Goal: Task Accomplishment & Management: Complete application form

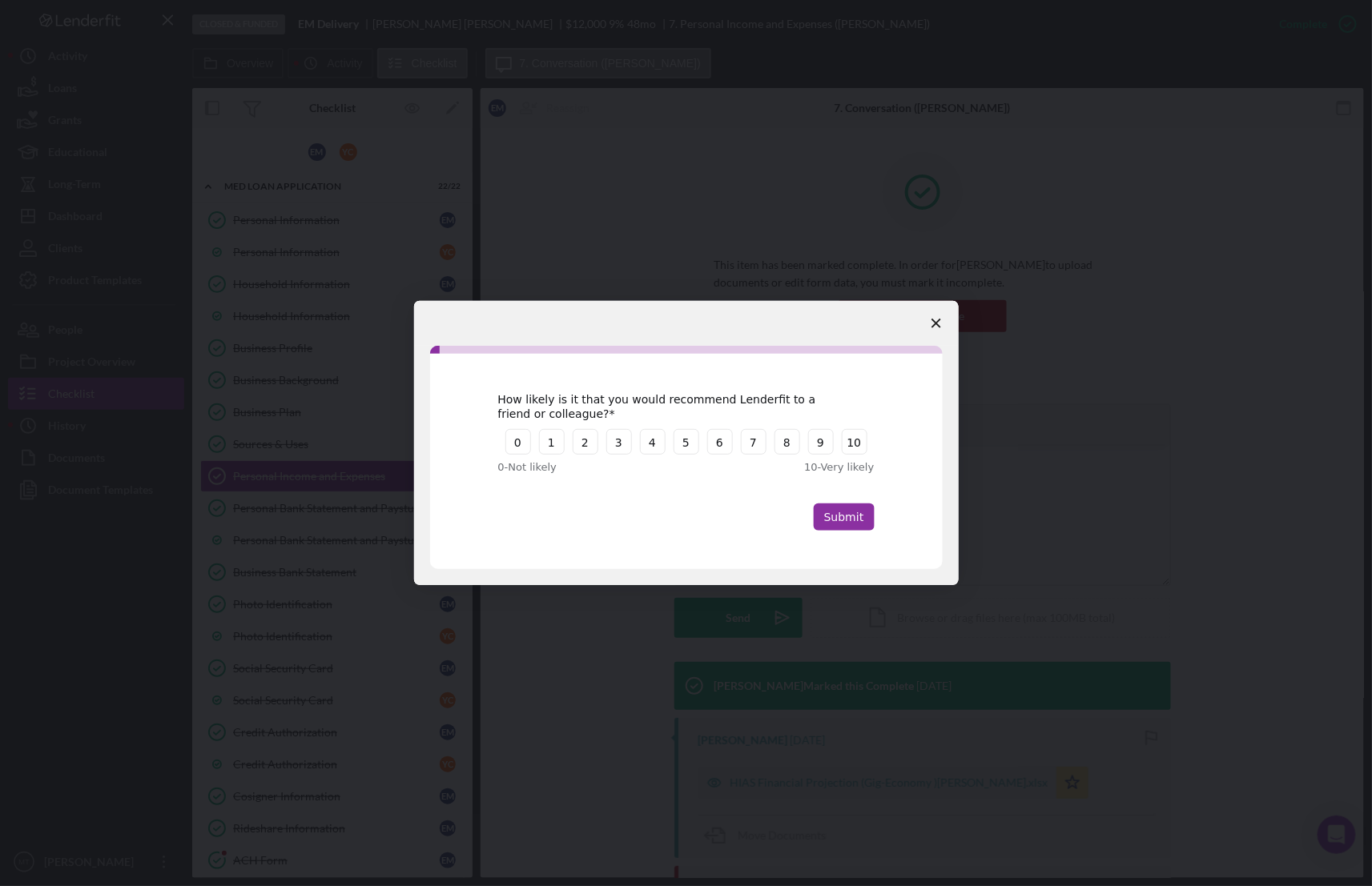
click at [933, 322] on icon "Close survey" at bounding box center [936, 323] width 10 height 10
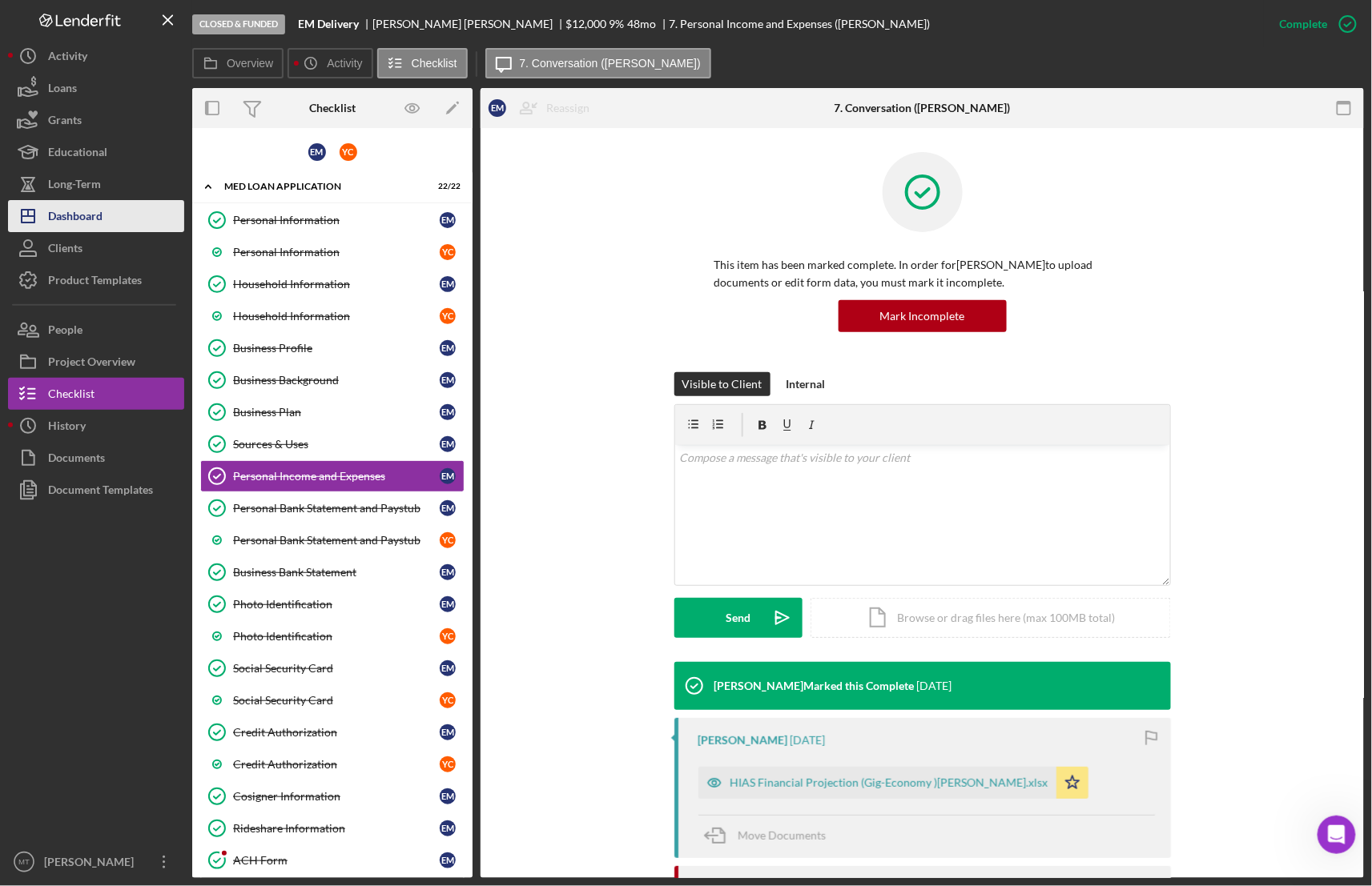
click at [88, 217] on div "Dashboard" at bounding box center [75, 218] width 55 height 36
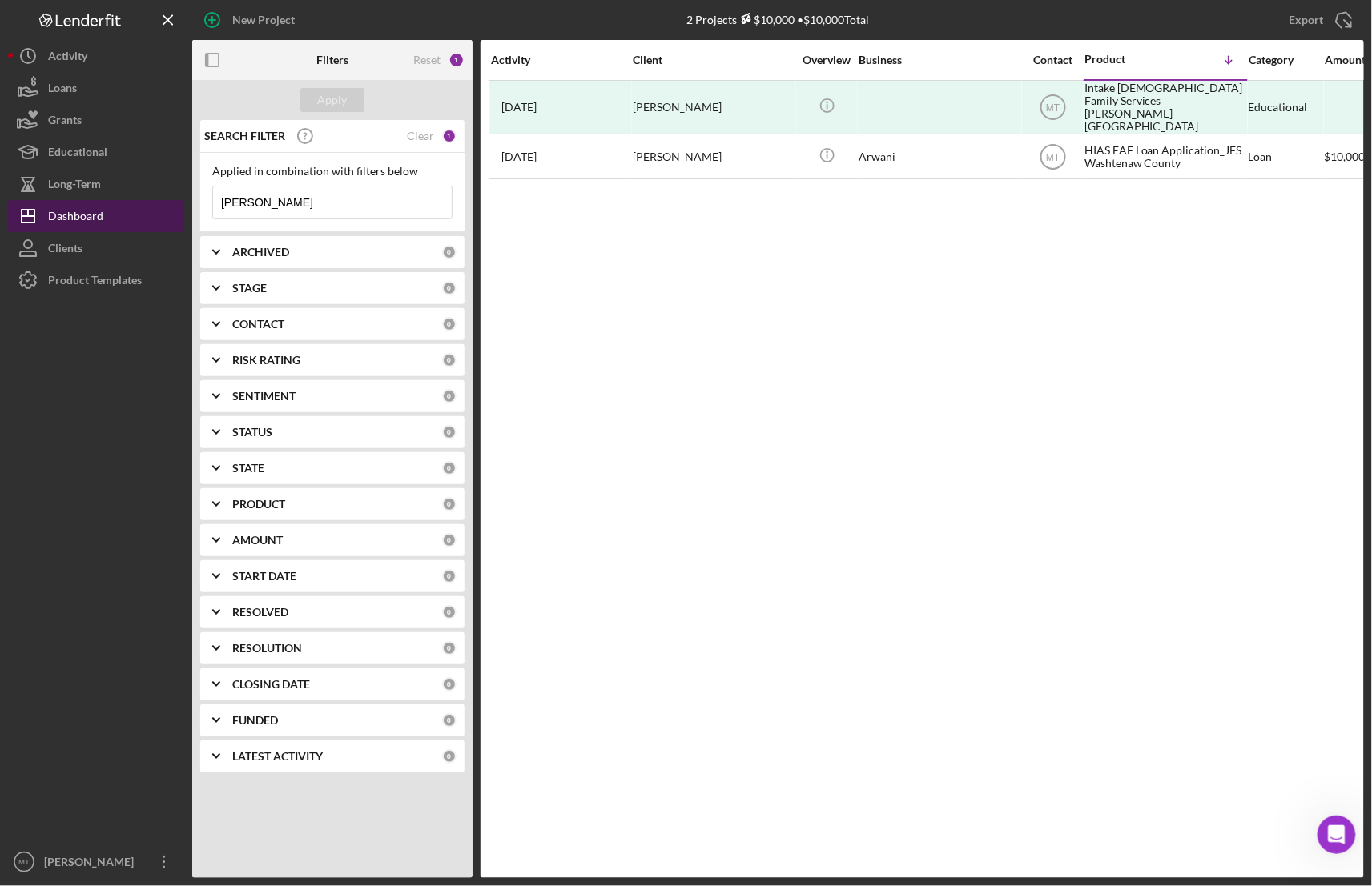
drag, startPoint x: 281, startPoint y: 196, endPoint x: 170, endPoint y: 208, distance: 111.6
click at [170, 208] on div "New Project 2 Projects $10,000 • $10,000 Total [PERSON_NAME] Export Icon/Export…" at bounding box center [686, 438] width 1355 height 878
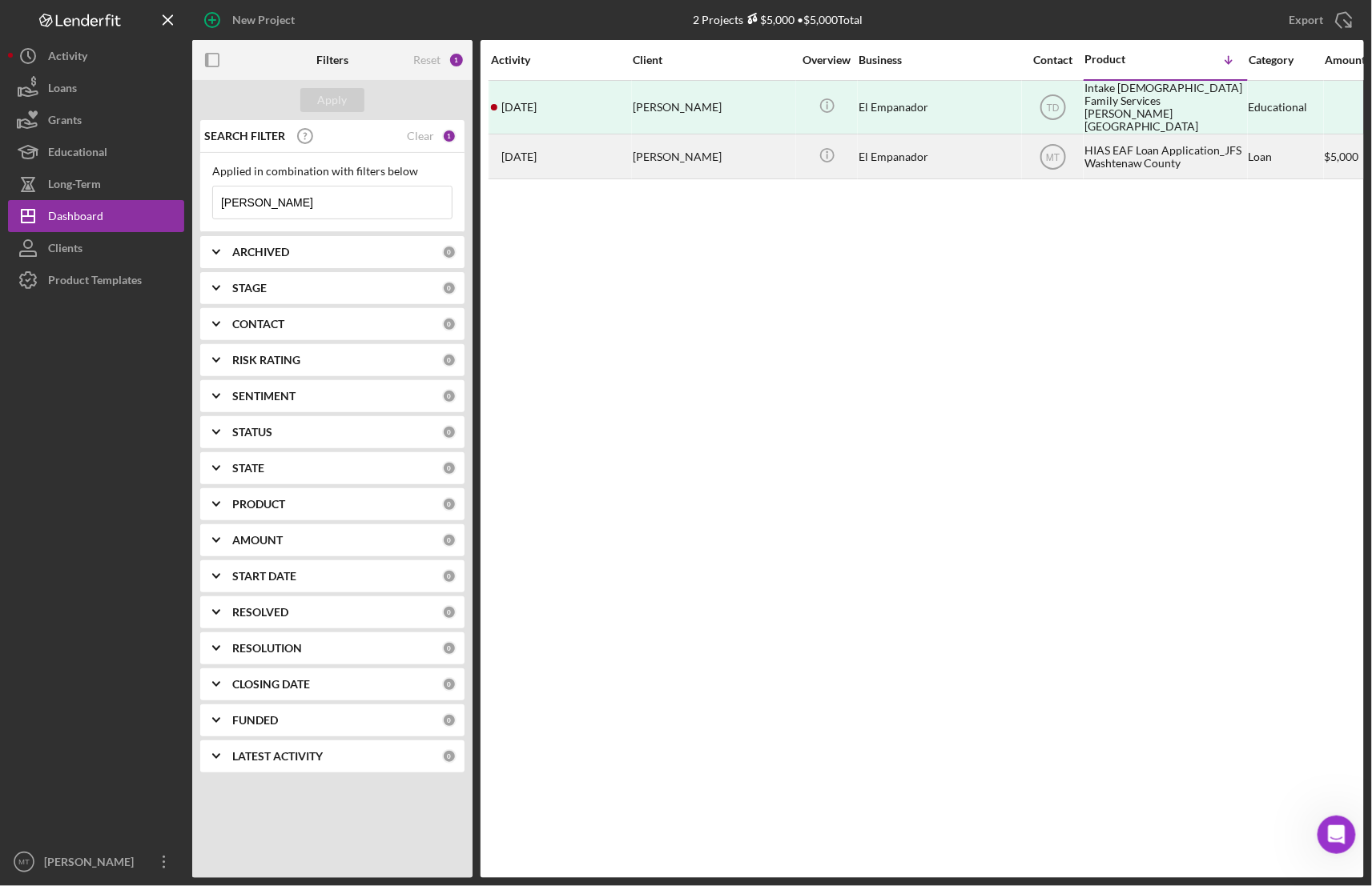
type input "[PERSON_NAME]"
click at [1111, 142] on div "HIAS EAF Loan Application_JFS Washtenaw County" at bounding box center [1164, 156] width 161 height 42
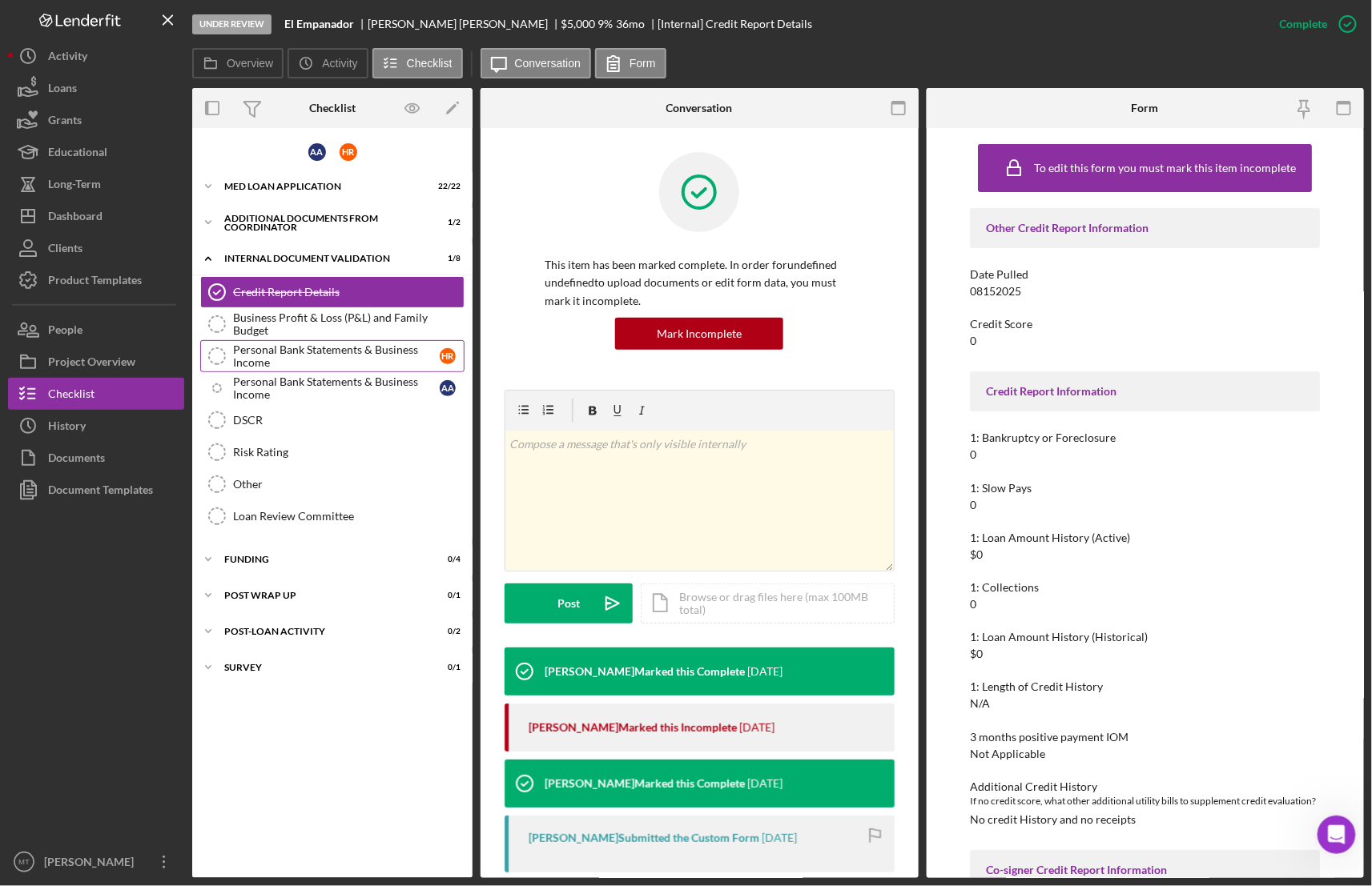
click at [290, 357] on div "Personal Bank Statements & Business Income" at bounding box center [337, 356] width 207 height 26
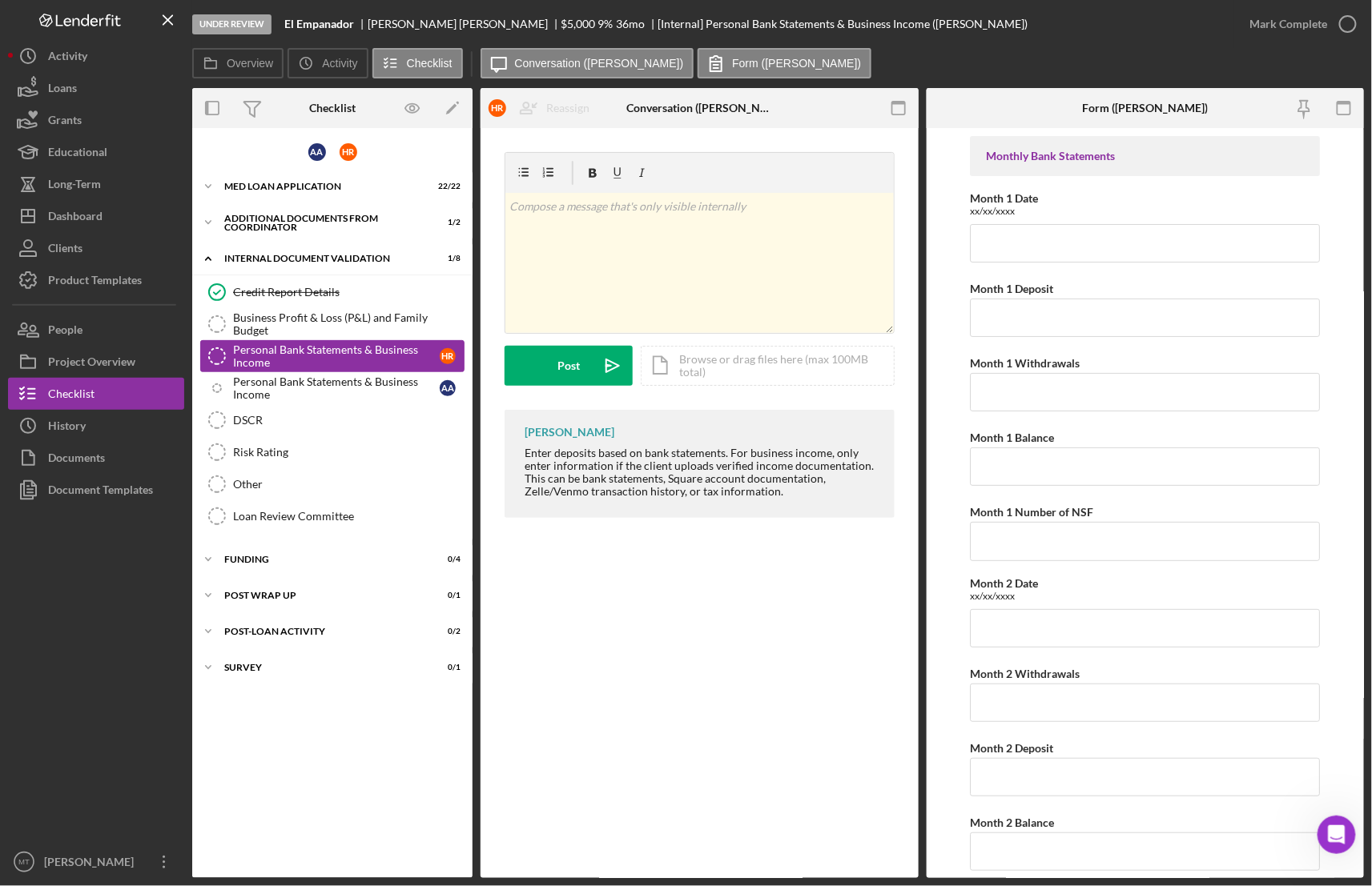
click at [276, 347] on div "Personal Bank Statements & Business Income" at bounding box center [337, 356] width 207 height 26
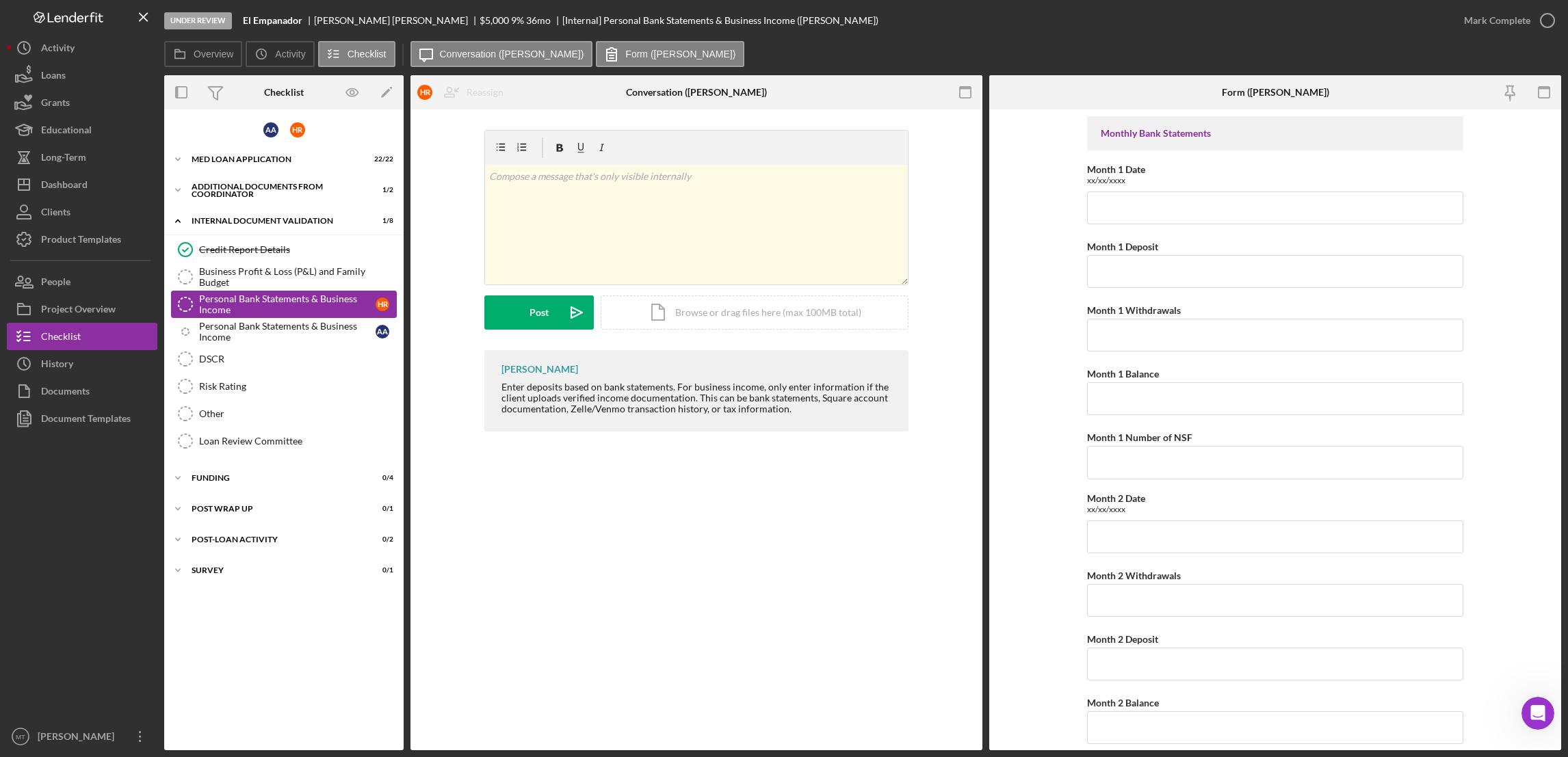
click at [272, 296] on div "Personal Bank Statements & Business Income" at bounding box center [288, 304] width 177 height 22
click at [235, 331] on div "Personal Bank Statements & Business Income" at bounding box center [288, 331] width 177 height 22
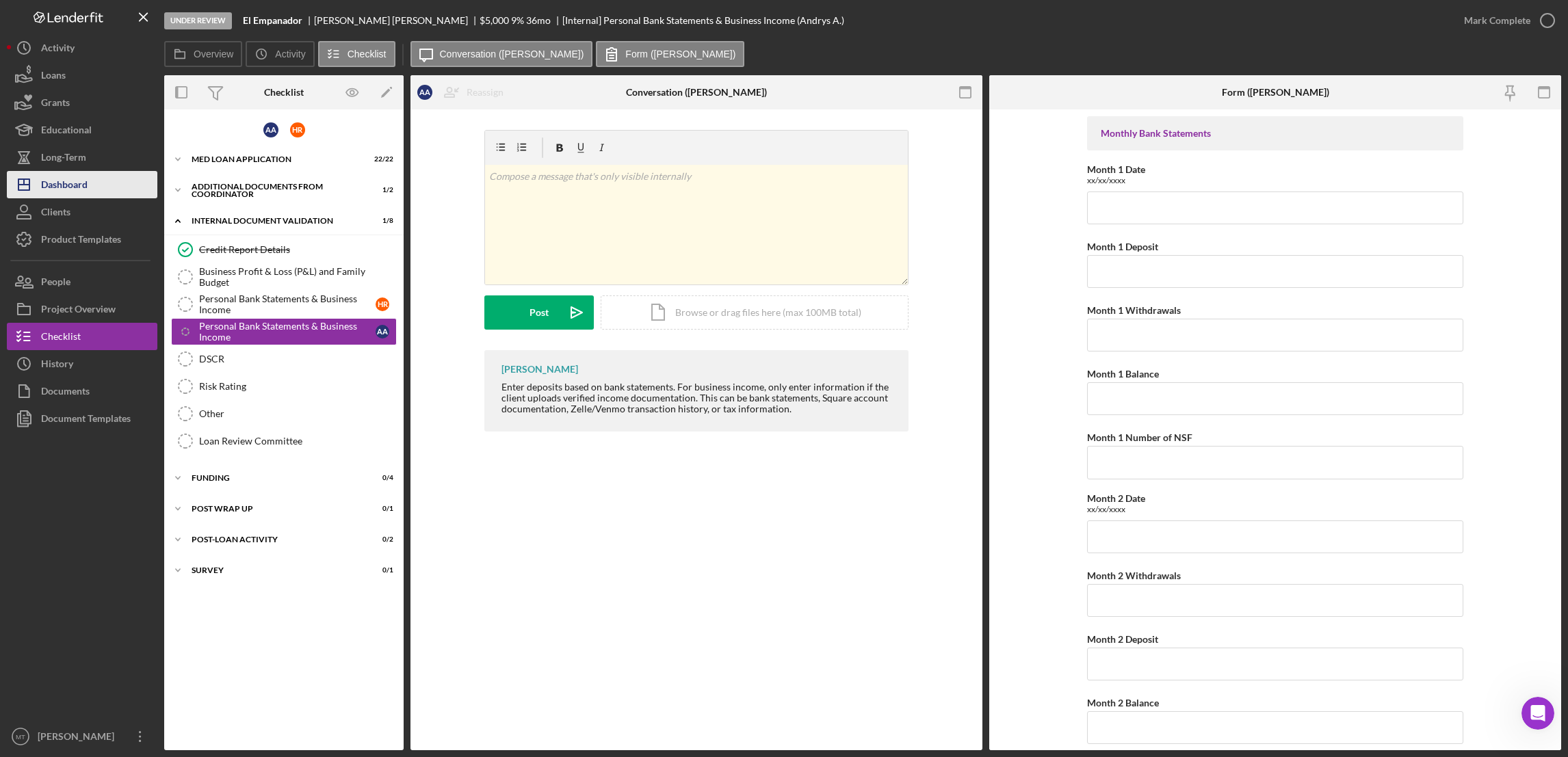
click at [93, 189] on button "Icon/Dashboard Dashboard" at bounding box center [82, 184] width 151 height 28
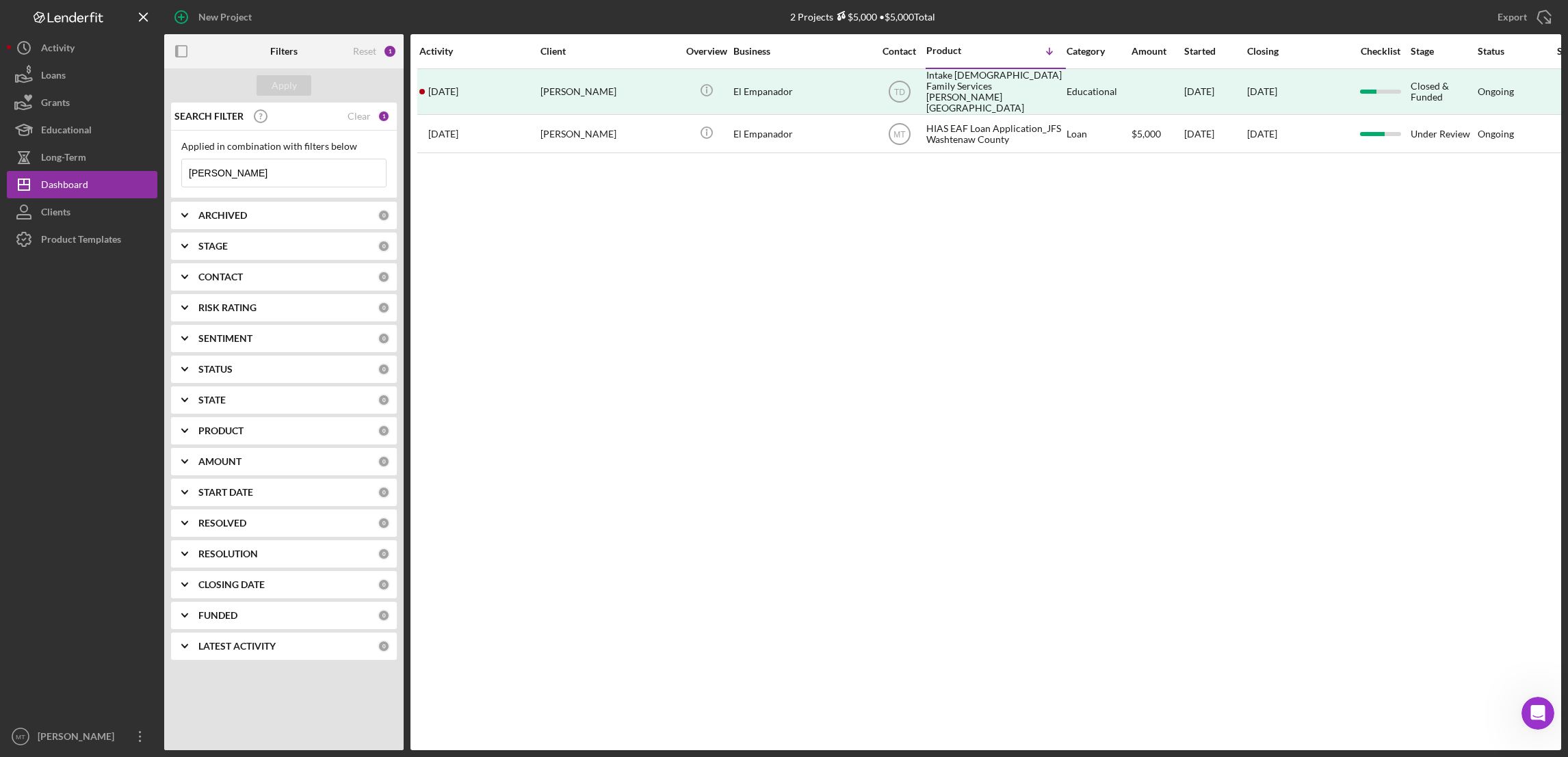
click at [244, 177] on input "[PERSON_NAME]" at bounding box center [283, 172] width 204 height 28
click at [655, 202] on div "Activity Client Overview Business Contact Product Icon/Table Sort Arrow Categor…" at bounding box center [986, 392] width 1151 height 716
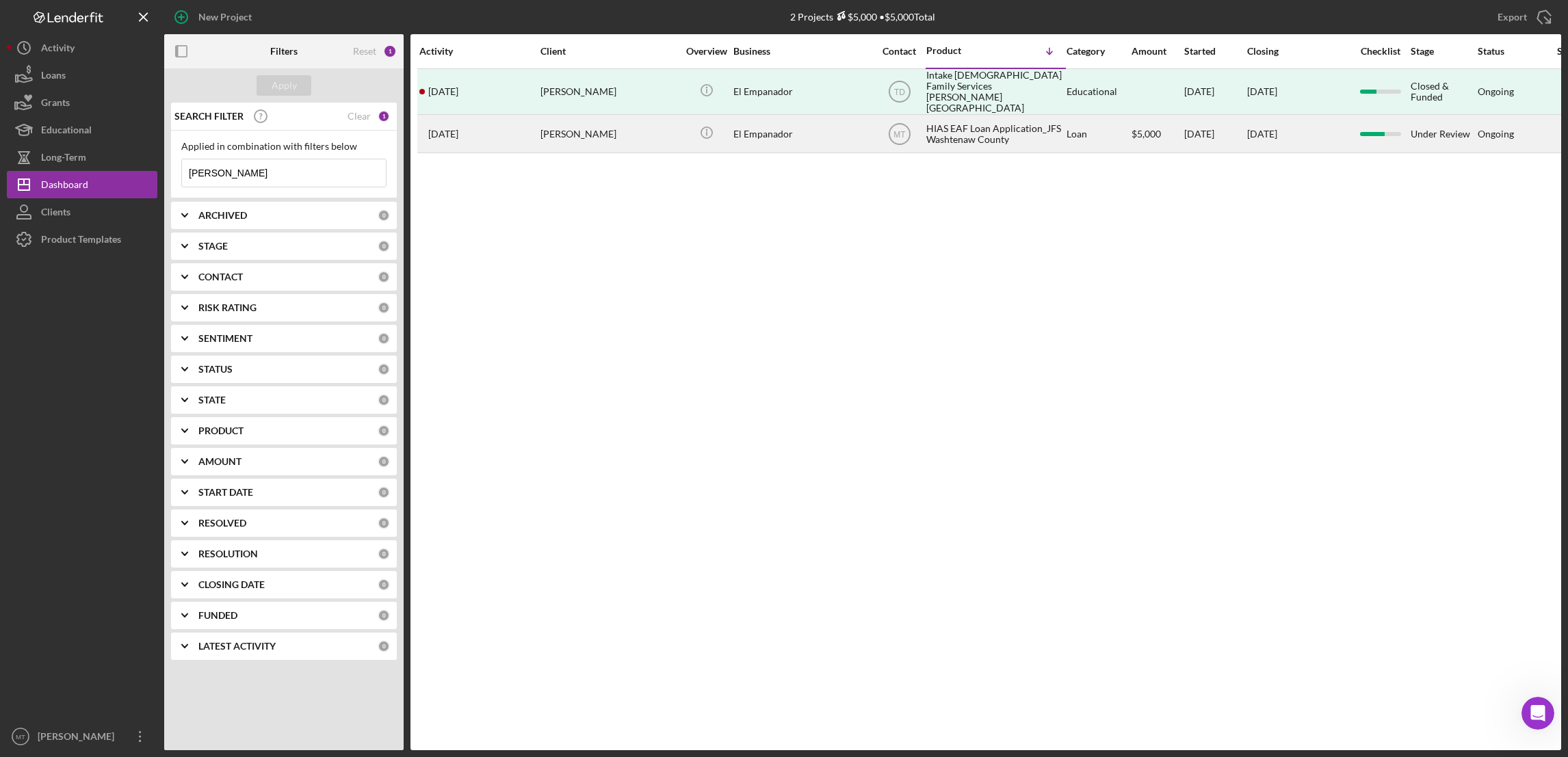
click at [993, 127] on div "HIAS EAF Loan Application_JFS Washtenaw County" at bounding box center [995, 134] width 137 height 36
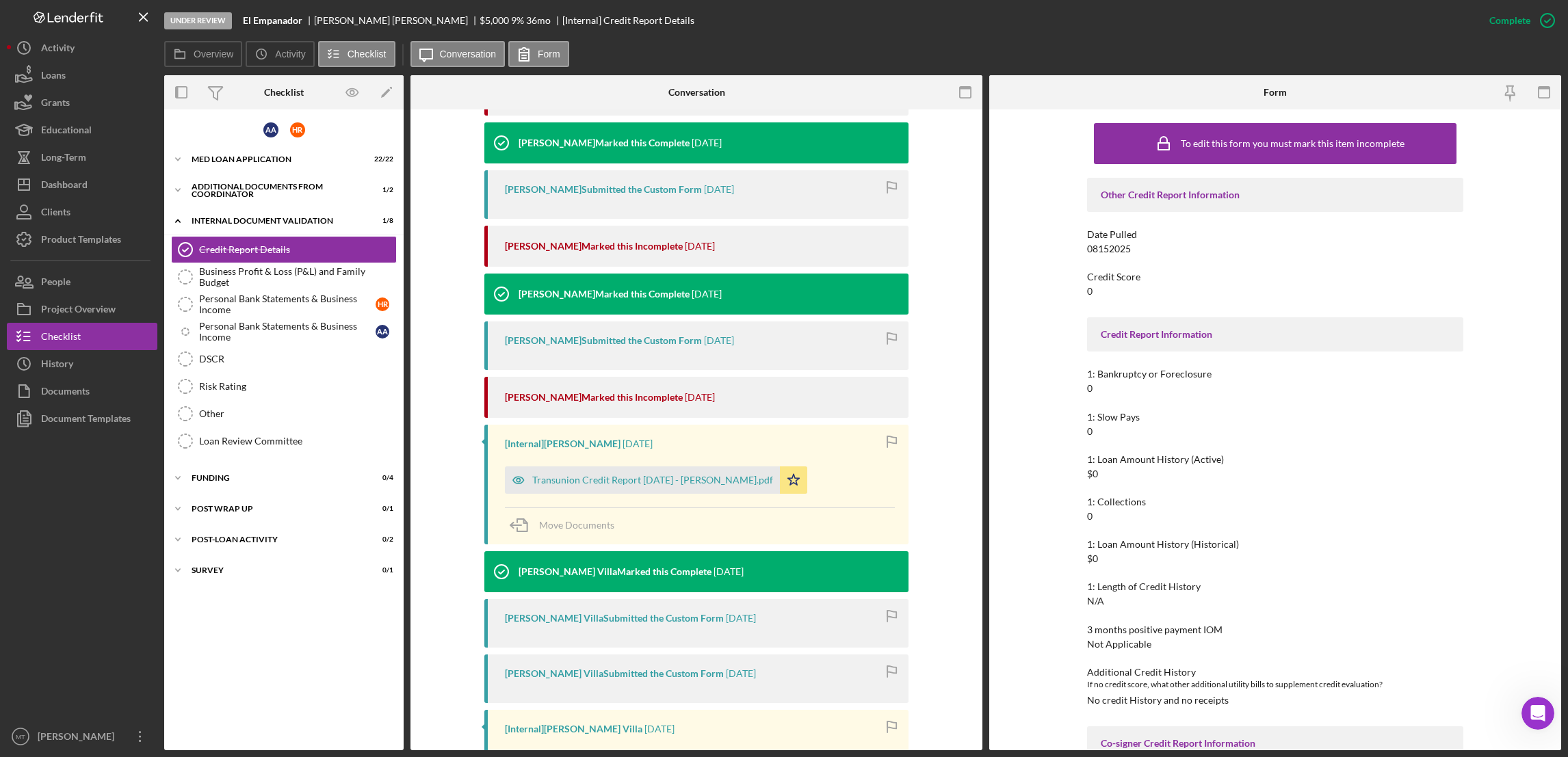
scroll to position [512, 0]
click at [230, 156] on div "MED Loan Application" at bounding box center [289, 160] width 195 height 8
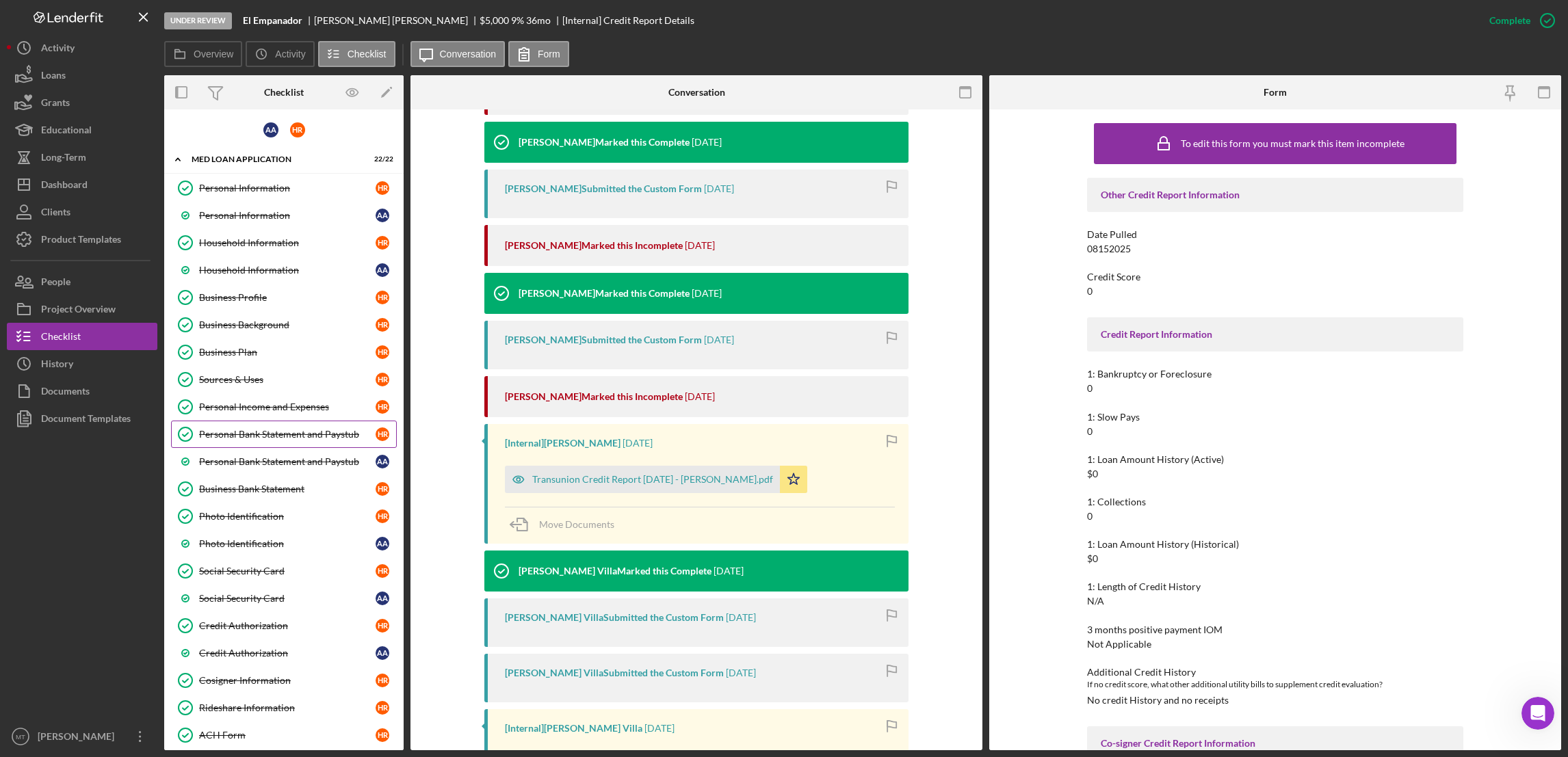
click at [240, 439] on div "Personal Bank Statement and Paystub" at bounding box center [288, 434] width 177 height 11
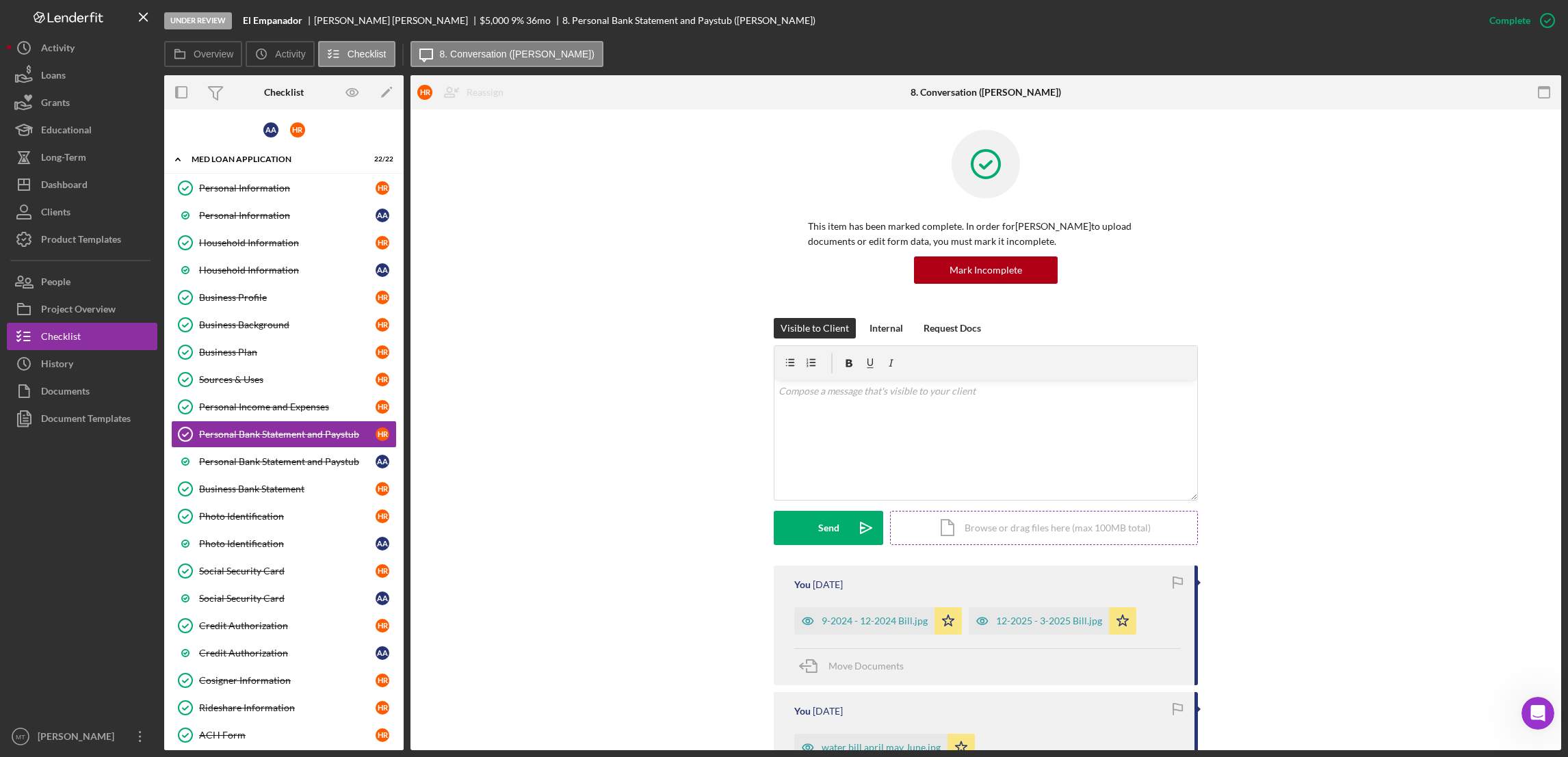
click at [961, 526] on div "Icon/Document Browse or drag files here (max 100MB total) Tap to choose files o…" at bounding box center [1043, 528] width 308 height 34
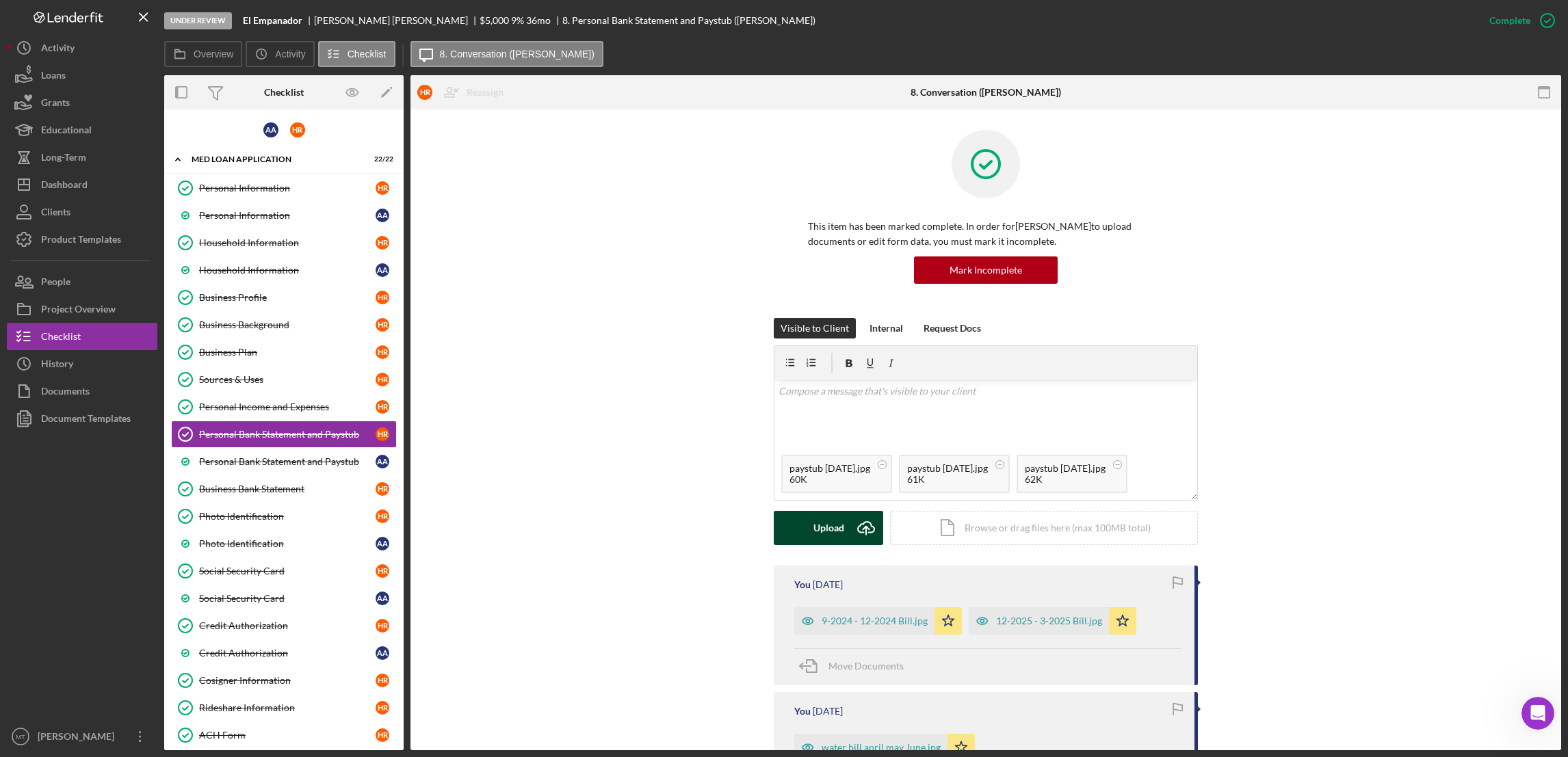
click at [831, 528] on div "Upload" at bounding box center [829, 528] width 31 height 34
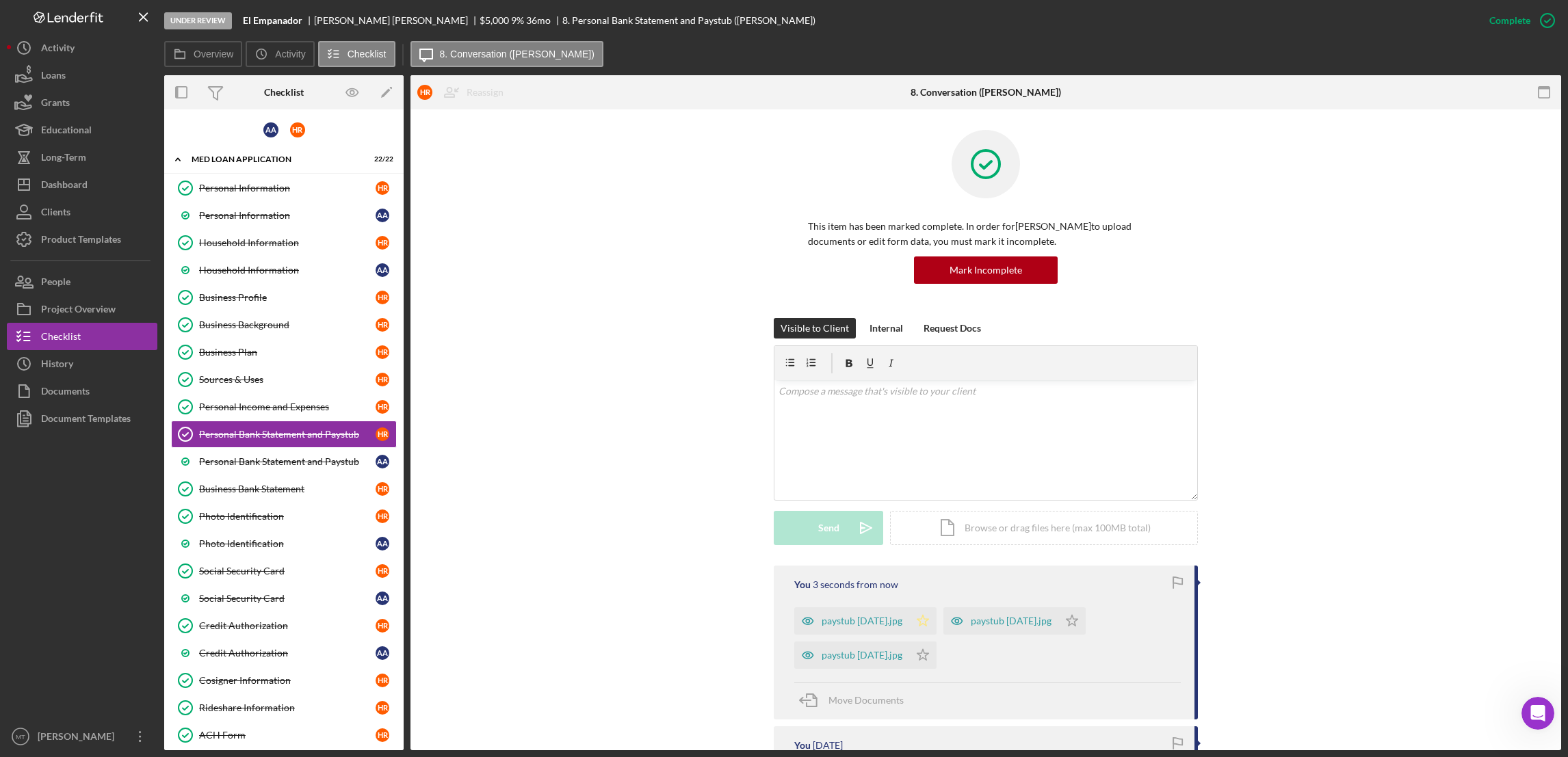
click at [934, 623] on icon "Icon/Star" at bounding box center [923, 621] width 28 height 28
click at [929, 656] on polygon "button" at bounding box center [923, 654] width 11 height 11
click at [1078, 624] on polygon "button" at bounding box center [1072, 620] width 11 height 11
click at [223, 464] on div "Personal Bank Statement and Paystub" at bounding box center [288, 461] width 177 height 11
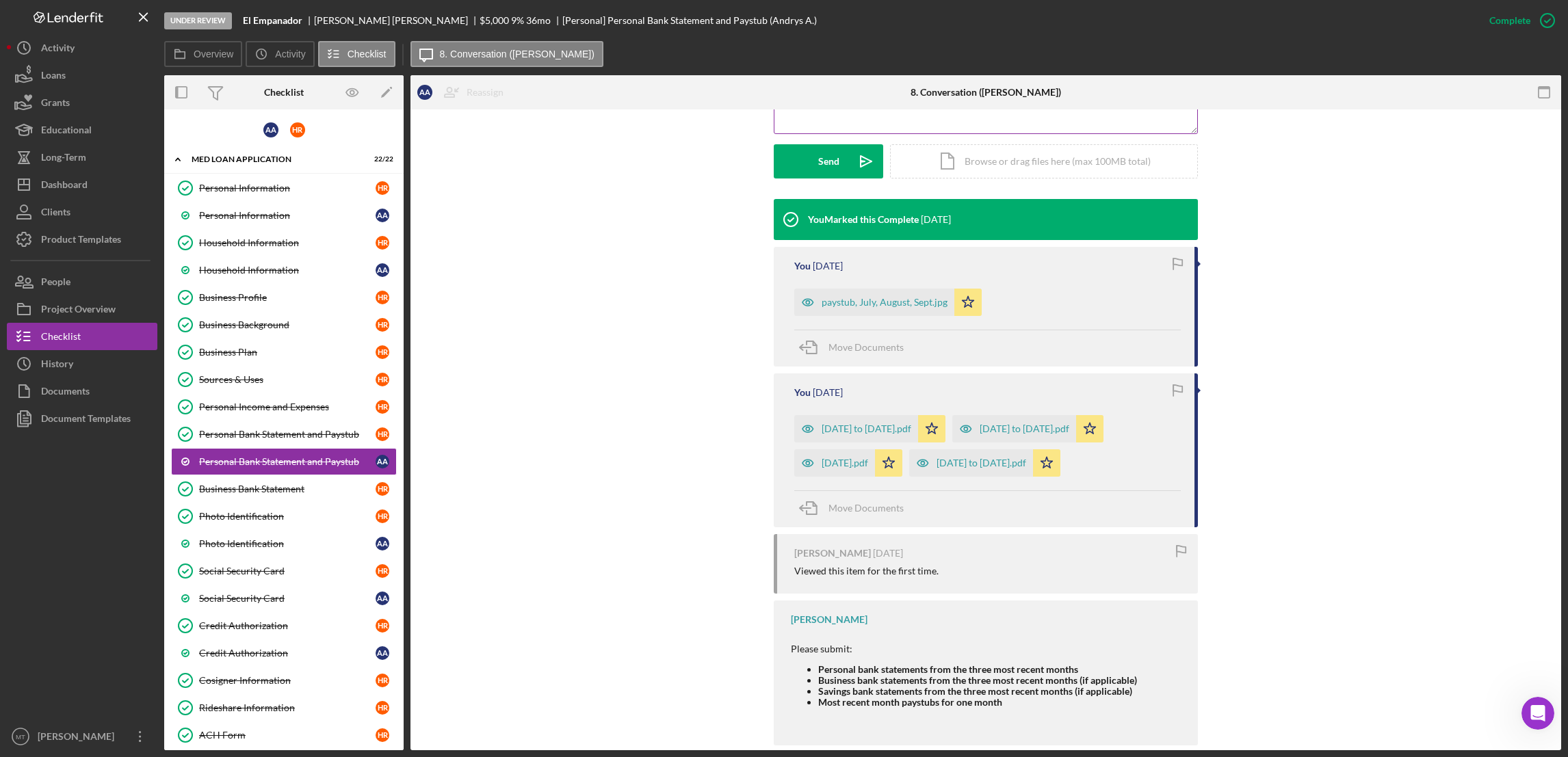
scroll to position [389, 0]
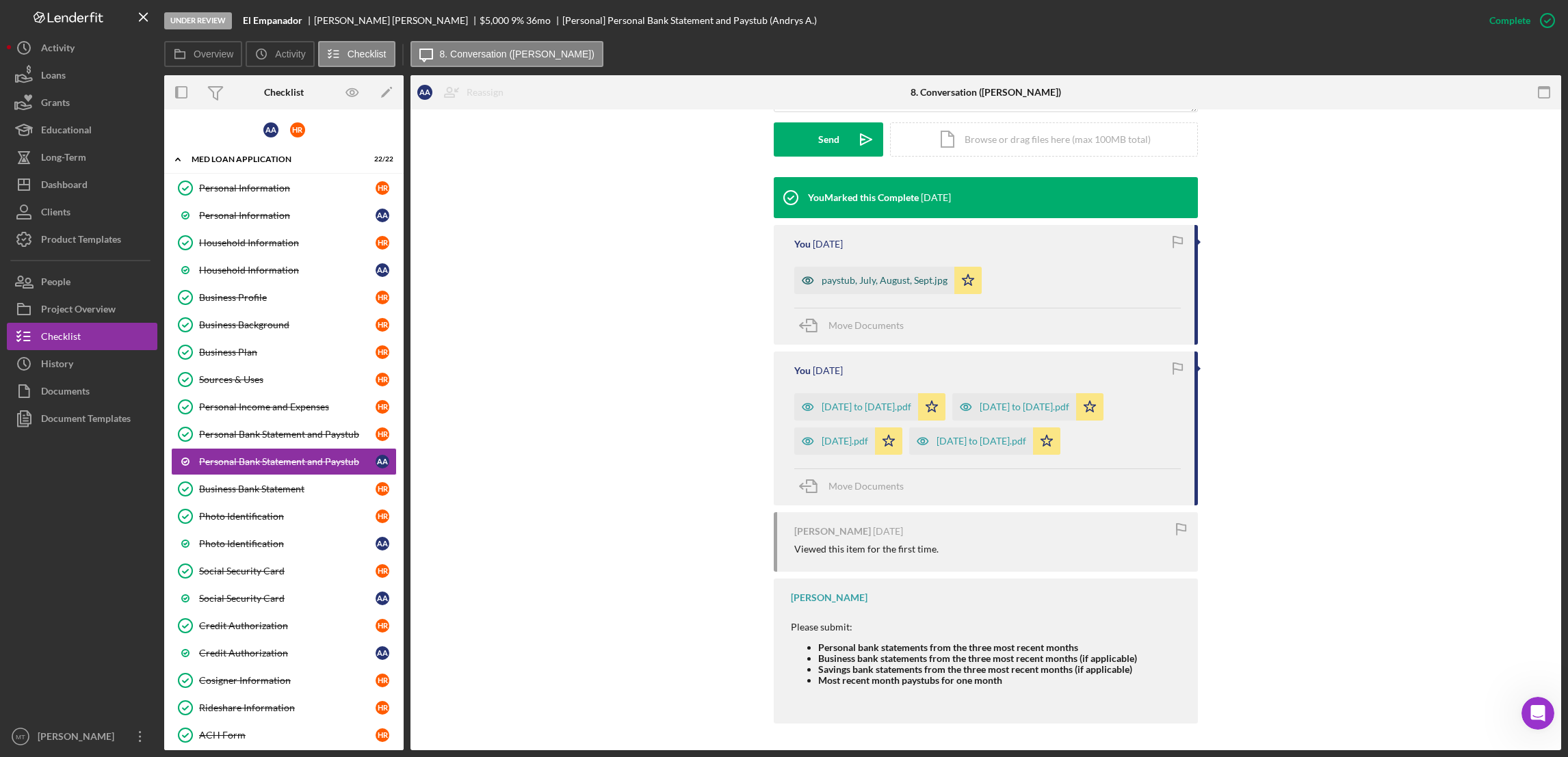
click at [869, 278] on div "paystub, July, August, Sept.jpg" at bounding box center [884, 280] width 126 height 11
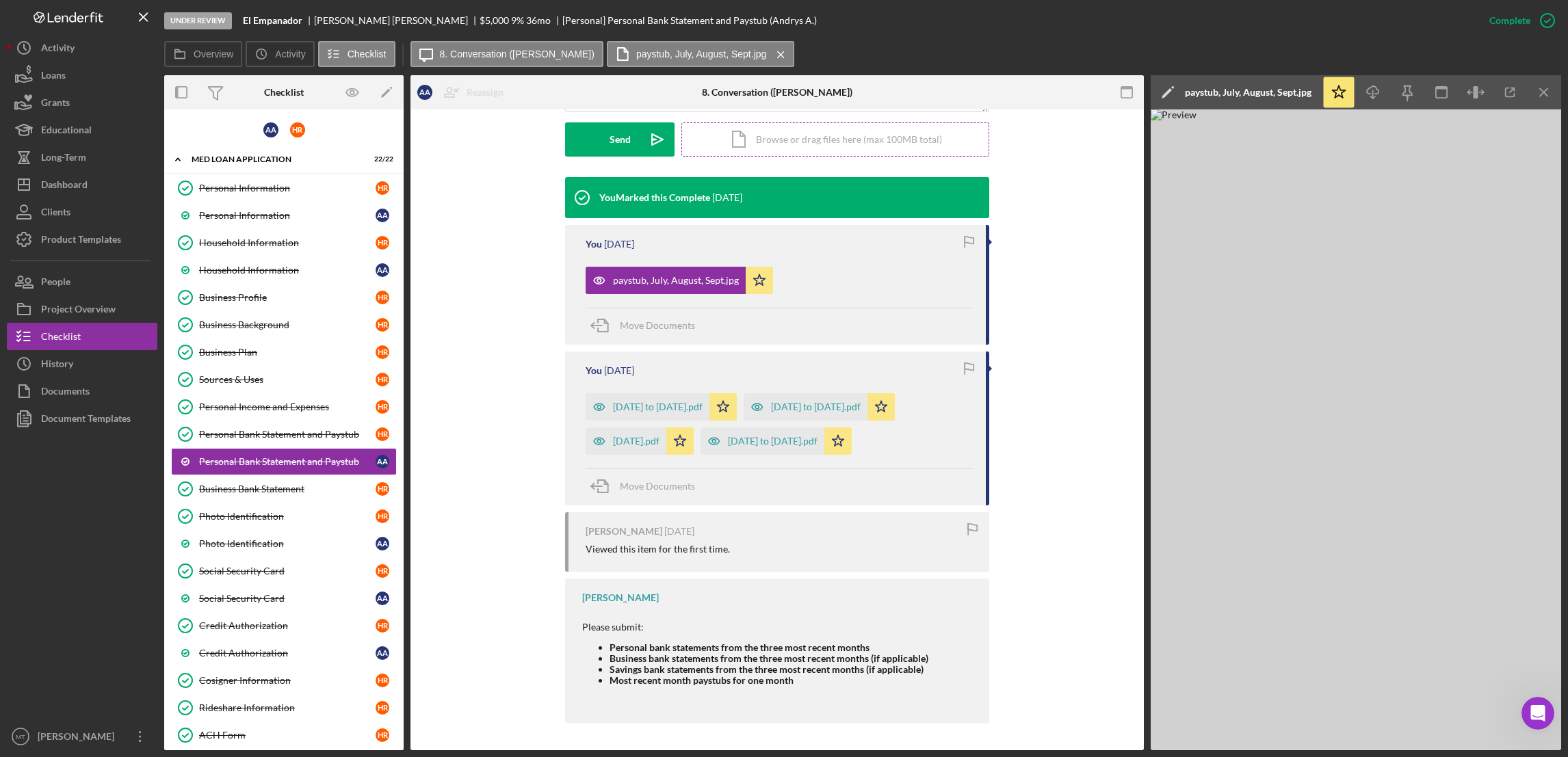
click at [753, 129] on div "Icon/Document Browse or drag files here (max 100MB total) Tap to choose files o…" at bounding box center [835, 139] width 308 height 34
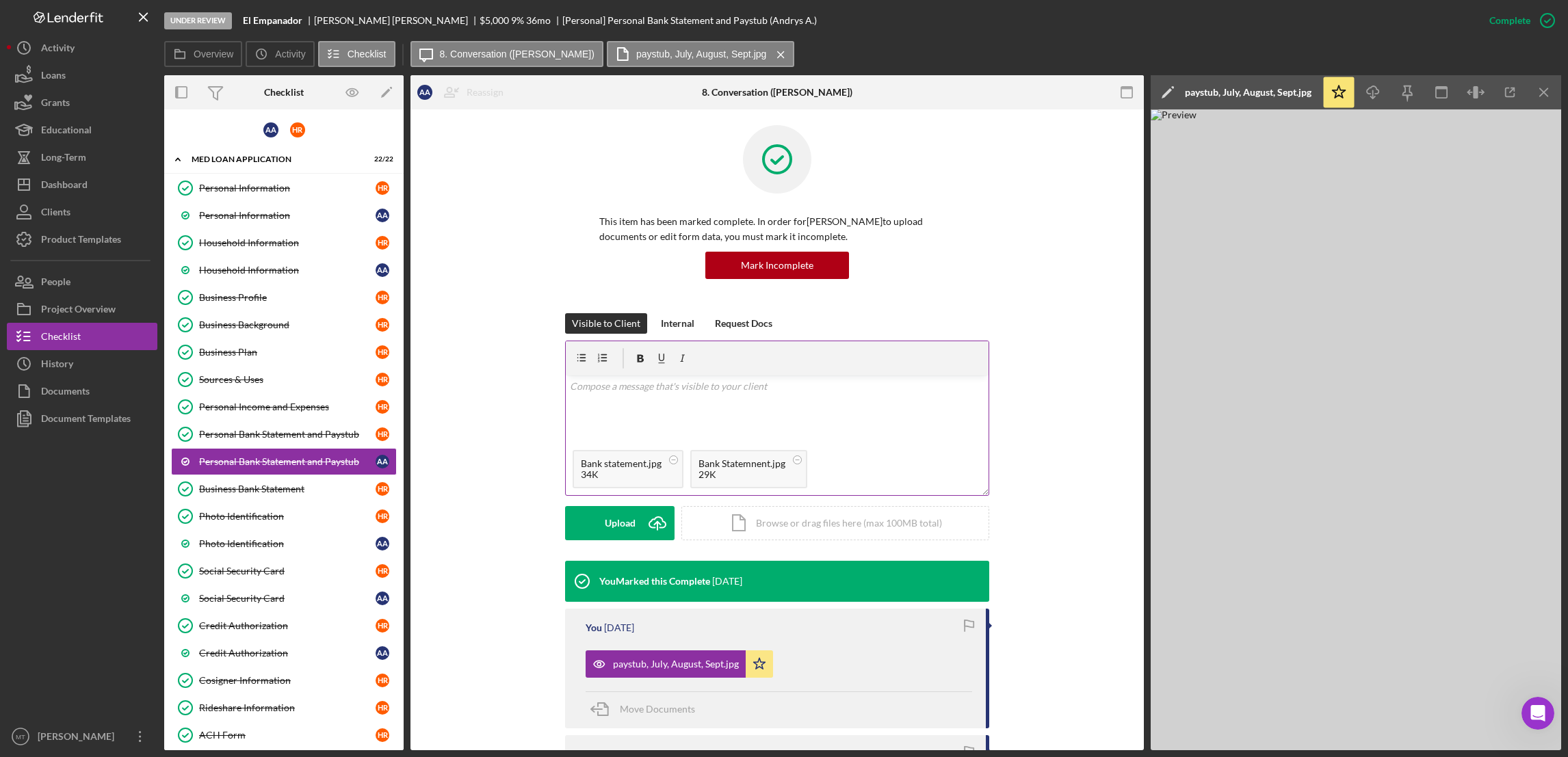
scroll to position [0, 0]
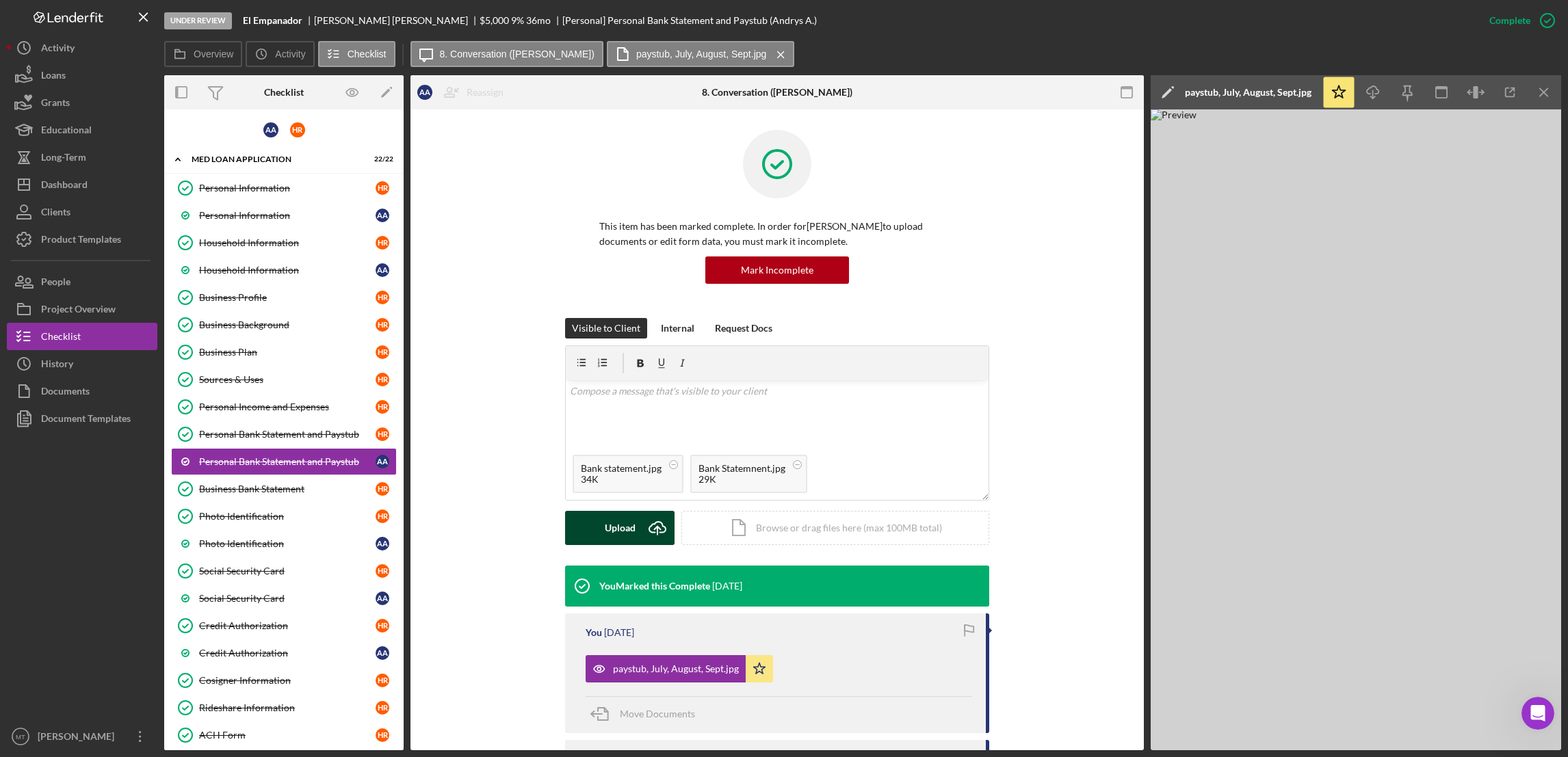
click at [602, 530] on button "Upload Icon/Upload" at bounding box center [619, 528] width 110 height 34
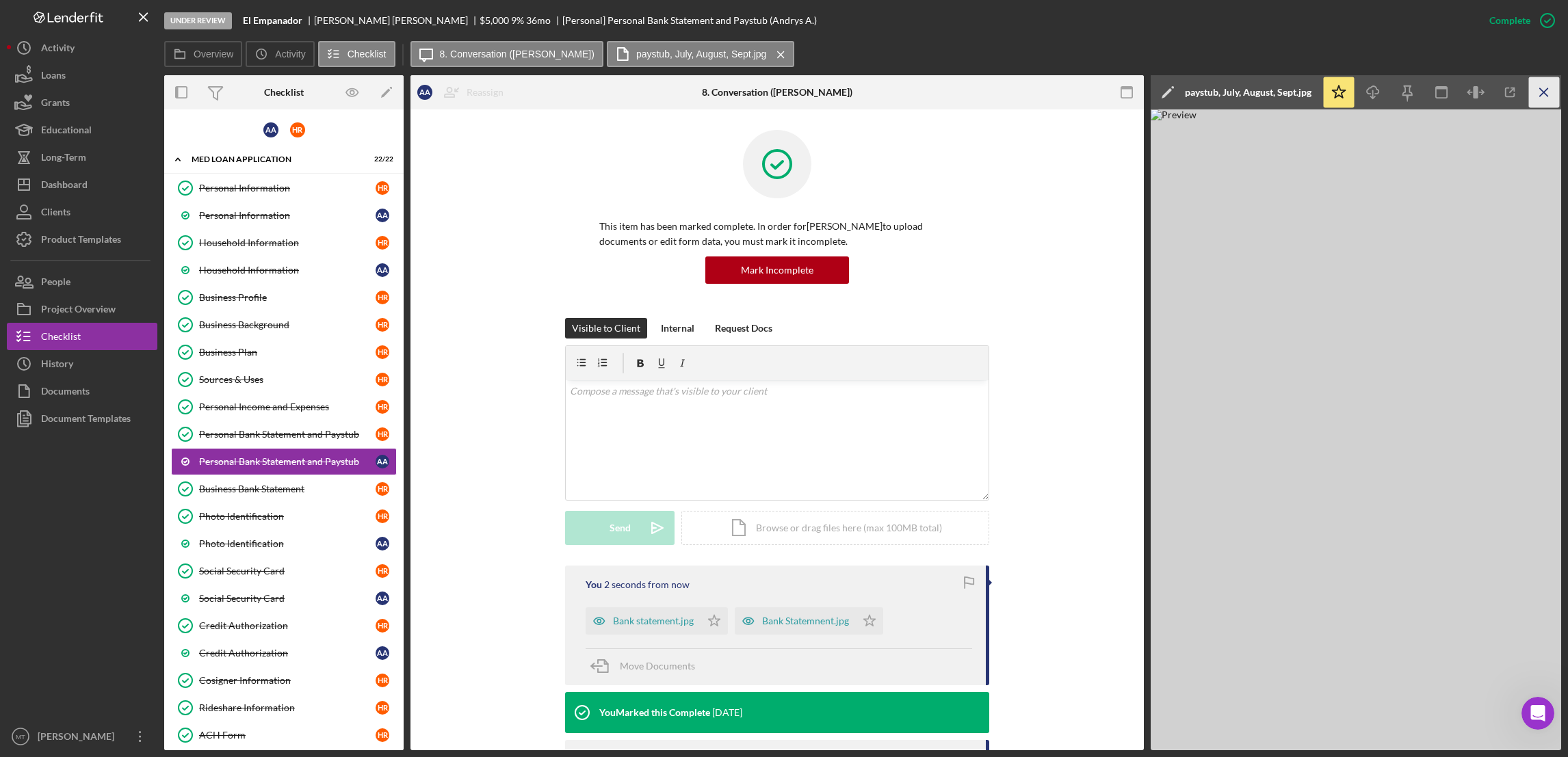
click at [1171, 87] on icon "Icon/Menu Close" at bounding box center [1545, 93] width 31 height 31
